Goal: Task Accomplishment & Management: Manage account settings

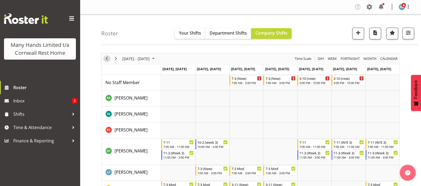
click at [105, 59] on span "Previous" at bounding box center [107, 58] width 6 height 7
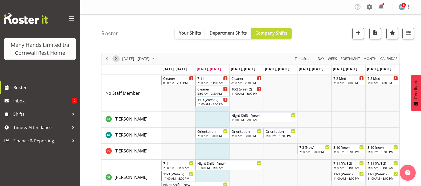
click at [116, 58] on span "Next" at bounding box center [116, 58] width 6 height 7
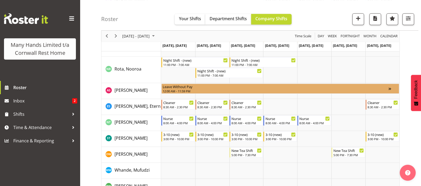
scroll to position [400, 0]
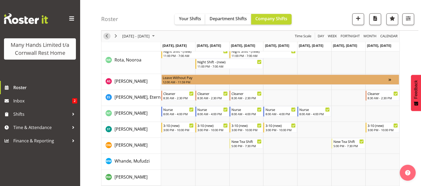
click at [107, 35] on span "Previous" at bounding box center [107, 36] width 6 height 7
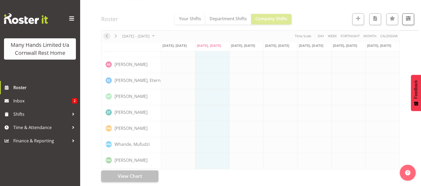
scroll to position [385, 0]
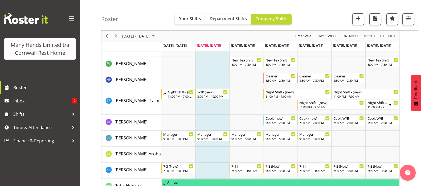
scroll to position [309, 0]
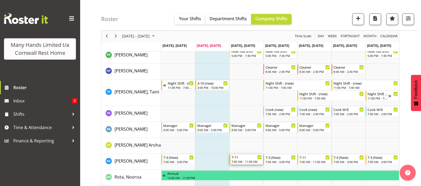
click at [239, 158] on div "7-11" at bounding box center [247, 157] width 31 height 5
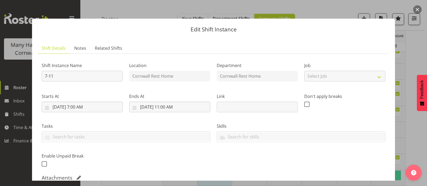
click at [415, 6] on button "button" at bounding box center [417, 9] width 9 height 9
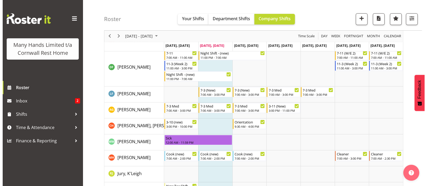
scroll to position [109, 0]
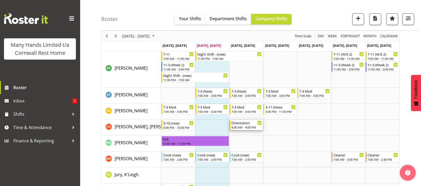
click at [240, 125] on div "Orientation 9:30 AM - 4:00 PM" at bounding box center [247, 125] width 31 height 10
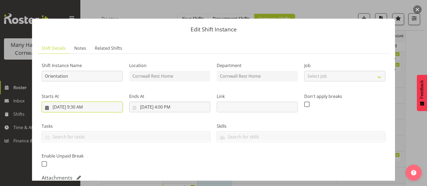
click at [76, 107] on input "8/27/2025, 9:30 AM" at bounding box center [82, 107] width 81 height 11
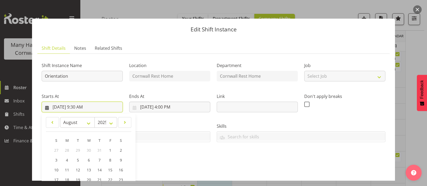
scroll to position [66, 0]
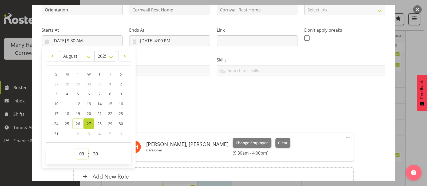
click at [79, 152] on select "00 01 02 03 04 05 06 07 08 09 10 11 12 13 14 15 16 17 18 19 20 21 22 23" at bounding box center [82, 154] width 12 height 11
select select "10"
click at [76, 149] on select "00 01 02 03 04 05 06 07 08 09 10 11 12 13 14 15 16 17 18 19 20 21 22 23" at bounding box center [82, 154] width 12 height 11
type input "8/27/2025, 10:30 AM"
click at [95, 152] on select "00 01 02 03 04 05 06 07 08 09 10 11 12 13 14 15 16 17 18 19 20 21 22 23 24 25 2…" at bounding box center [96, 154] width 12 height 11
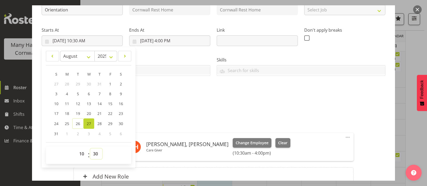
select select "0"
click at [90, 149] on select "00 01 02 03 04 05 06 07 08 09 10 11 12 13 14 15 16 17 18 19 20 21 22 23 24 25 2…" at bounding box center [96, 154] width 12 height 11
type input "8/27/2025, 10:00 AM"
click at [374, 156] on div "Shift Instance Name Orientation Location Cornwall Rest Home Department Cornwall…" at bounding box center [213, 92] width 343 height 200
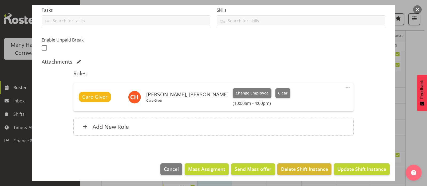
scroll to position [118, 0]
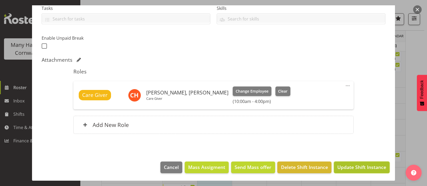
click at [358, 166] on span "Update Shift Instance" at bounding box center [361, 167] width 49 height 7
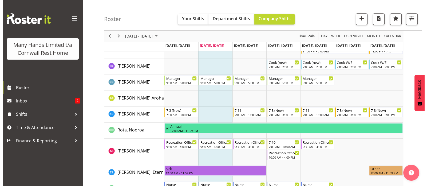
scroll to position [364, 0]
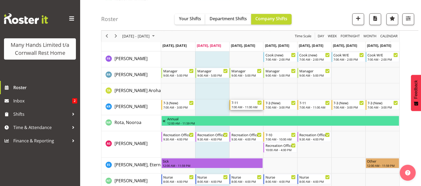
click at [244, 104] on div "7-11" at bounding box center [247, 102] width 31 height 5
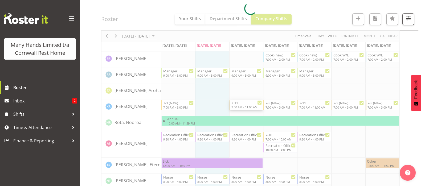
select select "7"
select select "2025"
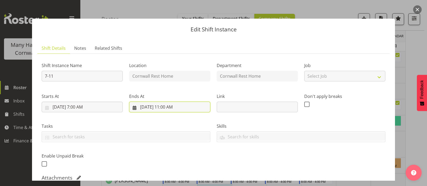
click at [163, 109] on input "8/27/2025, 11:00 AM" at bounding box center [169, 107] width 81 height 11
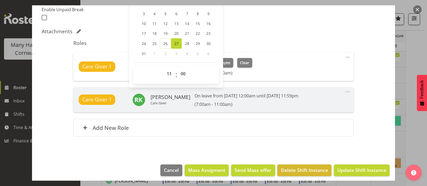
scroll to position [150, 0]
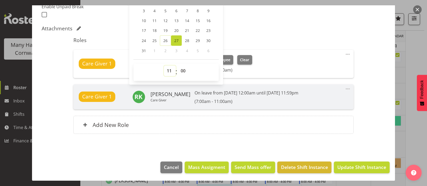
click at [166, 70] on select "00 01 02 03 04 05 06 07 08 09 10 11 12 13 14 15 16 17 18 19 20 21 22 23" at bounding box center [170, 71] width 12 height 11
select select "10"
click at [164, 66] on select "00 01 02 03 04 05 06 07 08 09 10 11 12 13 14 15 16 17 18 19 20 21 22 23" at bounding box center [170, 71] width 12 height 11
type input "8/27/2025, 10:00 AM"
click at [289, 34] on div "Roles Care Giver 1 Richardson, Kirsty Cleaner Change Employee Clear (7:00am - 1…" at bounding box center [213, 87] width 286 height 107
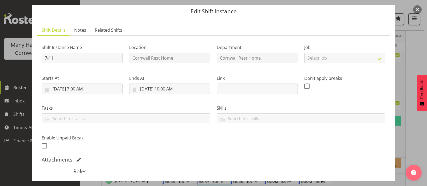
scroll to position [16, 0]
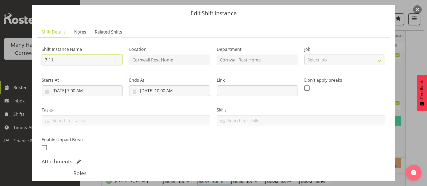
click at [75, 62] on input "7-11" at bounding box center [82, 60] width 81 height 11
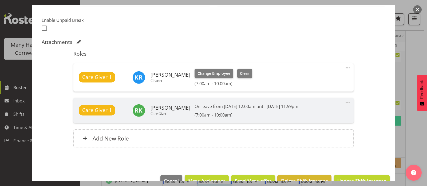
scroll to position [150, 0]
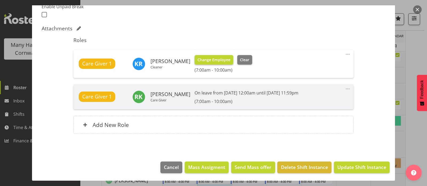
type input "7-10"
click at [212, 59] on span "Change Employee" at bounding box center [213, 60] width 33 height 6
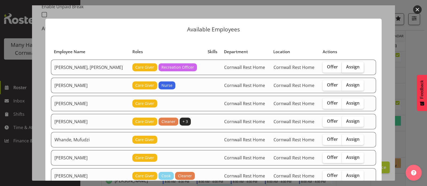
click at [346, 66] on span "Assign" at bounding box center [352, 66] width 13 height 5
click at [343, 66] on input "Assign" at bounding box center [342, 66] width 3 height 3
checkbox input "true"
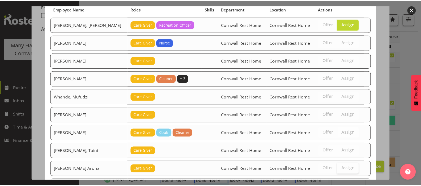
scroll to position [89, 0]
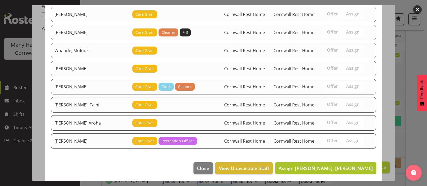
click at [344, 168] on span "Assign Hannecart, Charline" at bounding box center [325, 168] width 94 height 6
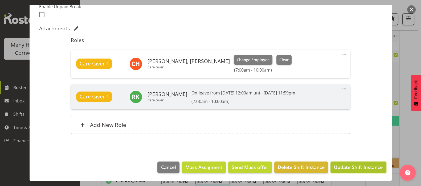
click at [357, 167] on span "Update Shift Instance" at bounding box center [358, 167] width 49 height 7
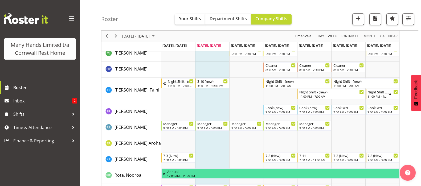
scroll to position [374, 0]
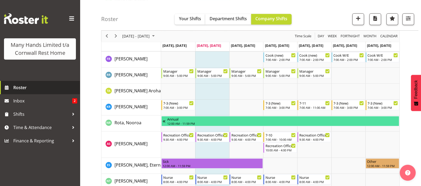
click at [18, 89] on span "Roster" at bounding box center [45, 88] width 64 height 8
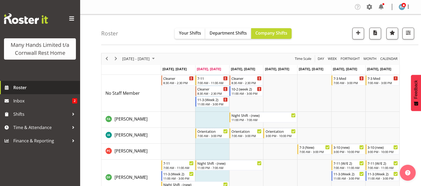
click at [23, 88] on span "Roster" at bounding box center [45, 88] width 64 height 8
click at [117, 60] on span "Next" at bounding box center [116, 58] width 6 height 7
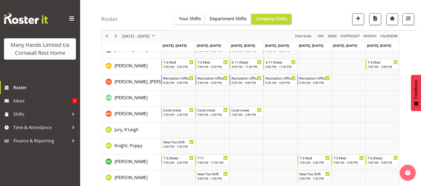
scroll to position [121, 0]
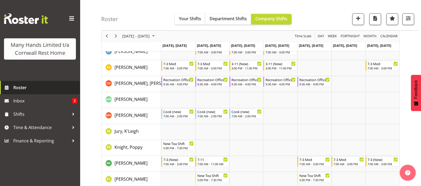
click at [23, 86] on span "Roster" at bounding box center [45, 88] width 64 height 8
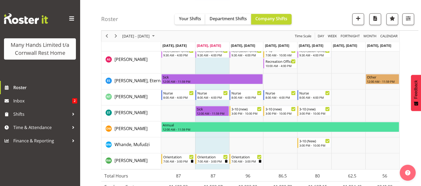
scroll to position [466, 0]
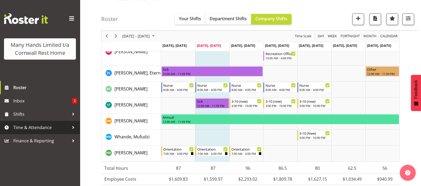
click at [26, 127] on span "Time & Attendance" at bounding box center [41, 128] width 56 height 8
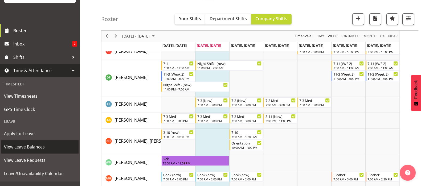
scroll to position [74, 0]
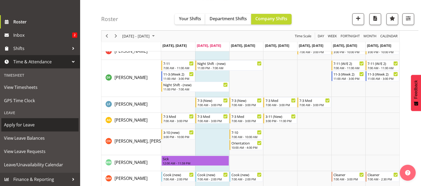
click at [26, 123] on span "Apply for Leave" at bounding box center [40, 125] width 72 height 8
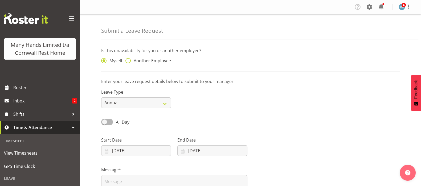
click at [129, 61] on span at bounding box center [128, 60] width 5 height 5
click at [129, 61] on input "Another Employee" at bounding box center [127, 60] width 3 height 3
radio input "true"
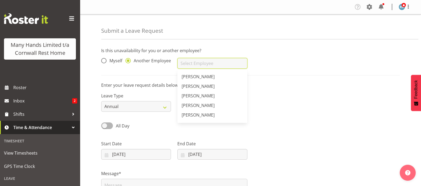
click at [185, 65] on input "text" at bounding box center [213, 63] width 70 height 11
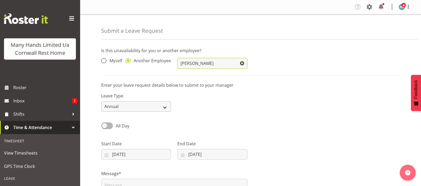
type input "[PERSON_NAME]"
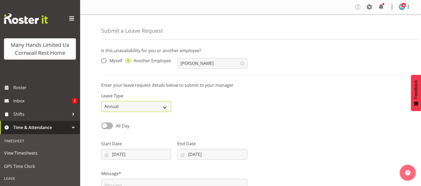
click at [167, 108] on select "Annual Sick Leave Without Pay Bereavement Domestic Violence Parental Jury Servi…" at bounding box center [136, 106] width 70 height 11
select select "Sick"
click at [101, 101] on select "Annual Sick Leave Without Pay Bereavement Domestic Violence Parental Jury Servi…" at bounding box center [136, 106] width 70 height 11
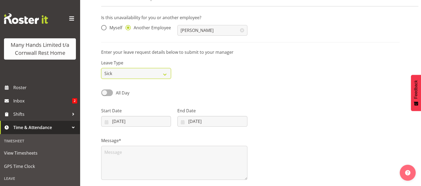
scroll to position [66, 0]
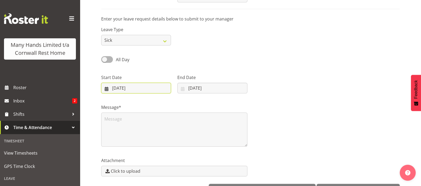
click at [111, 88] on input "26/08/2025" at bounding box center [136, 88] width 70 height 11
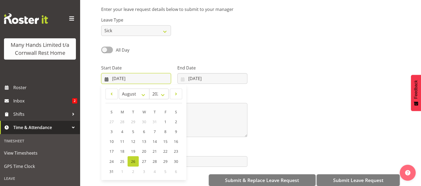
scroll to position [85, 0]
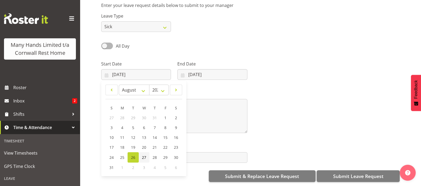
click at [143, 155] on span "27" at bounding box center [144, 157] width 4 height 5
type input "27/08/2025"
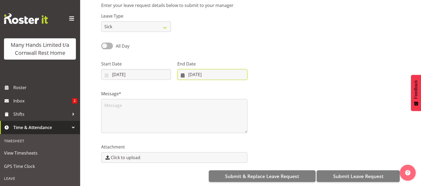
click at [183, 69] on input "26/08/2025" at bounding box center [213, 74] width 70 height 11
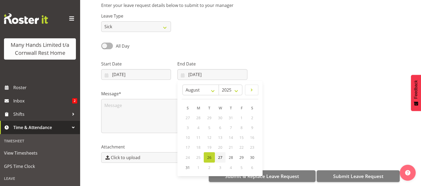
click at [222, 155] on span "27" at bounding box center [220, 157] width 4 height 5
type input "27/08/2025"
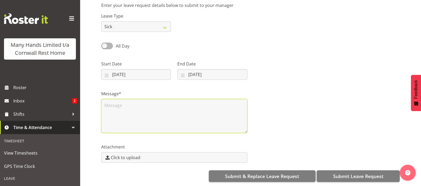
click at [106, 99] on textarea at bounding box center [174, 116] width 146 height 34
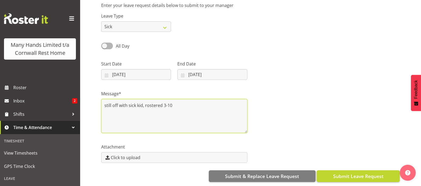
type textarea "still off with sick kid, rostered 3-10"
click at [358, 173] on span "Submit Leave Request" at bounding box center [358, 176] width 50 height 7
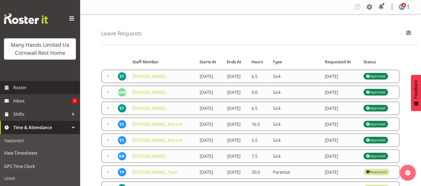
click at [19, 92] on span "Roster" at bounding box center [45, 88] width 64 height 8
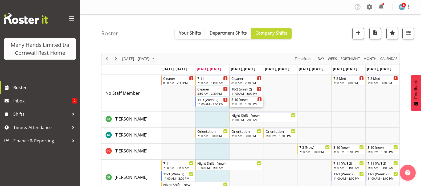
click at [235, 99] on div "3-10 (new)" at bounding box center [247, 99] width 31 height 5
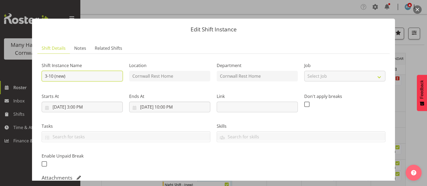
click at [47, 75] on input "3-10 (new)" at bounding box center [82, 76] width 81 height 11
type input "4-10 (new)"
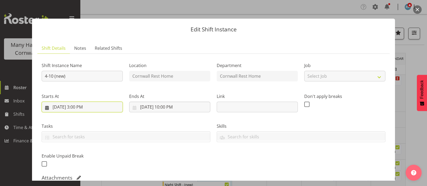
click at [76, 107] on input "[DATE] 3:00 PM" at bounding box center [82, 107] width 81 height 11
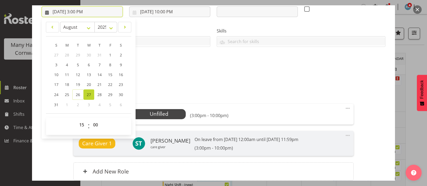
scroll to position [100, 0]
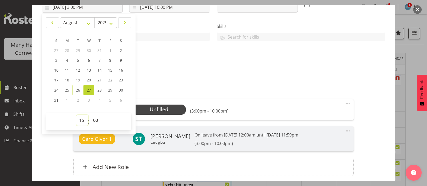
click at [82, 119] on select "00 01 02 03 04 05 06 07 08 09 10 11 12 13 14 15 16 17 18 19 20 21 22 23" at bounding box center [82, 120] width 12 height 11
select select "16"
click at [76, 115] on select "00 01 02 03 04 05 06 07 08 09 10 11 12 13 14 15 16 17 18 19 20 21 22 23" at bounding box center [82, 120] width 12 height 11
type input "[DATE] 4:00 PM"
click at [282, 71] on div "Shift Instance Name 4-10 (new) Location [GEOGRAPHIC_DATA] Rest Home Department …" at bounding box center [213, 13] width 350 height 117
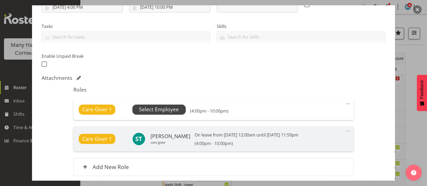
click at [157, 108] on span "Select Employee" at bounding box center [159, 110] width 40 height 8
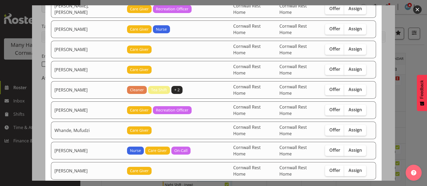
scroll to position [133, 0]
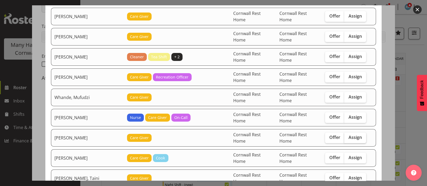
click at [349, 135] on span "Assign" at bounding box center [354, 137] width 13 height 5
click at [347, 136] on input "Assign" at bounding box center [345, 137] width 3 height 3
checkbox input "true"
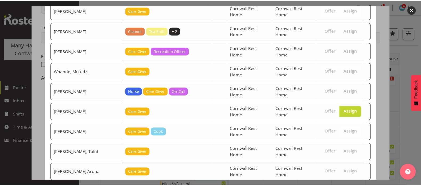
scroll to position [180, 0]
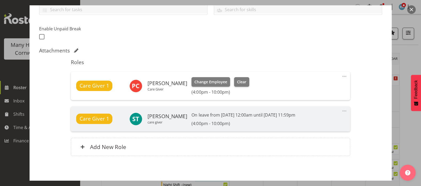
scroll to position [150, 0]
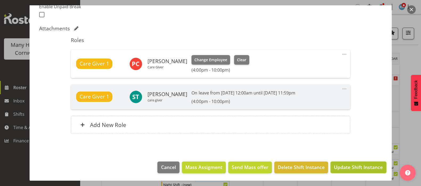
click at [350, 168] on span "Update Shift Instance" at bounding box center [358, 167] width 49 height 7
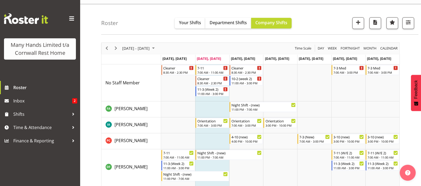
scroll to position [0, 0]
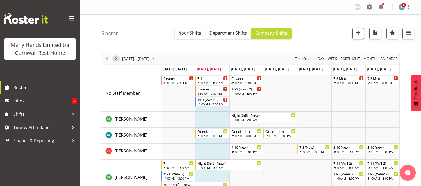
click at [116, 57] on span "Next" at bounding box center [116, 58] width 6 height 7
